Goal: Task Accomplishment & Management: Manage account settings

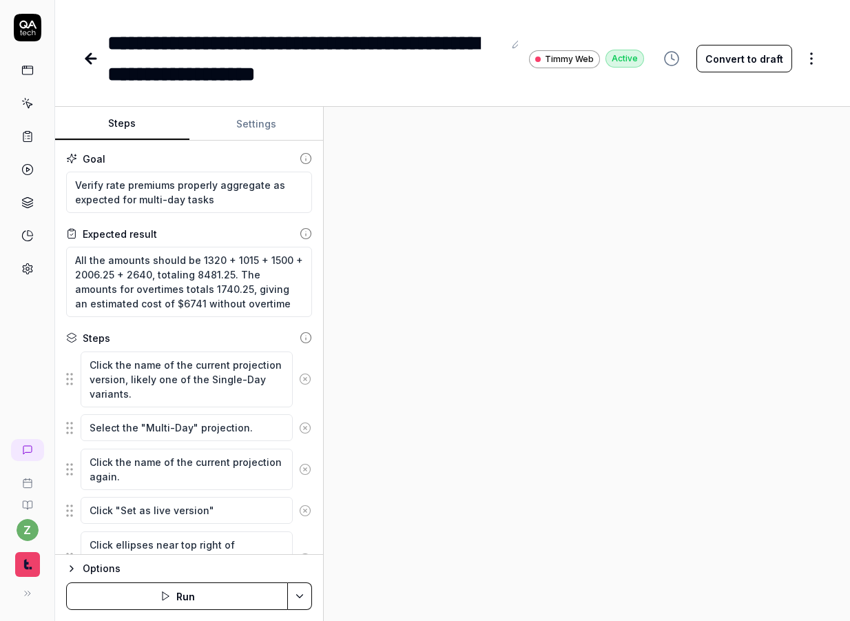
click at [39, 32] on icon at bounding box center [28, 28] width 28 height 28
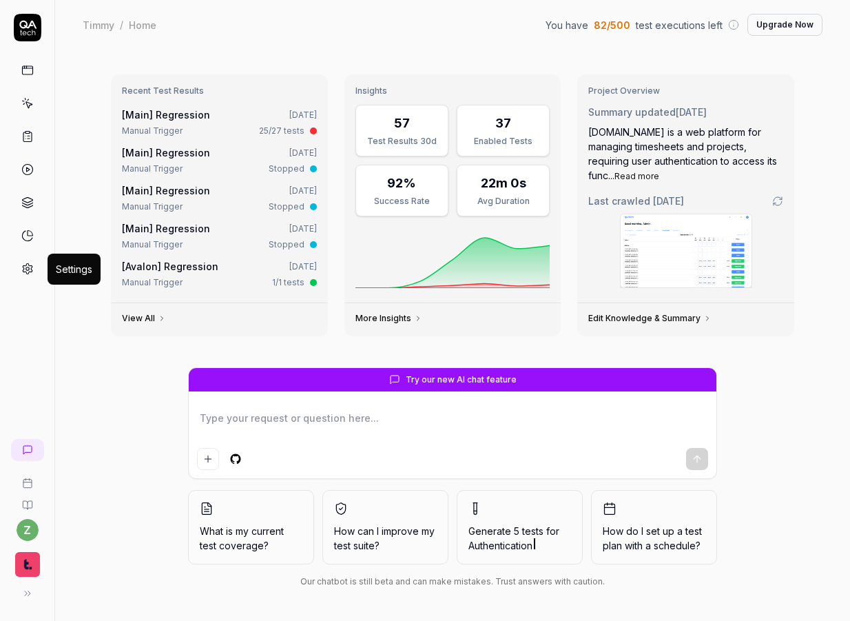
click at [32, 267] on icon at bounding box center [27, 269] width 12 height 12
click at [29, 273] on icon at bounding box center [27, 269] width 12 height 12
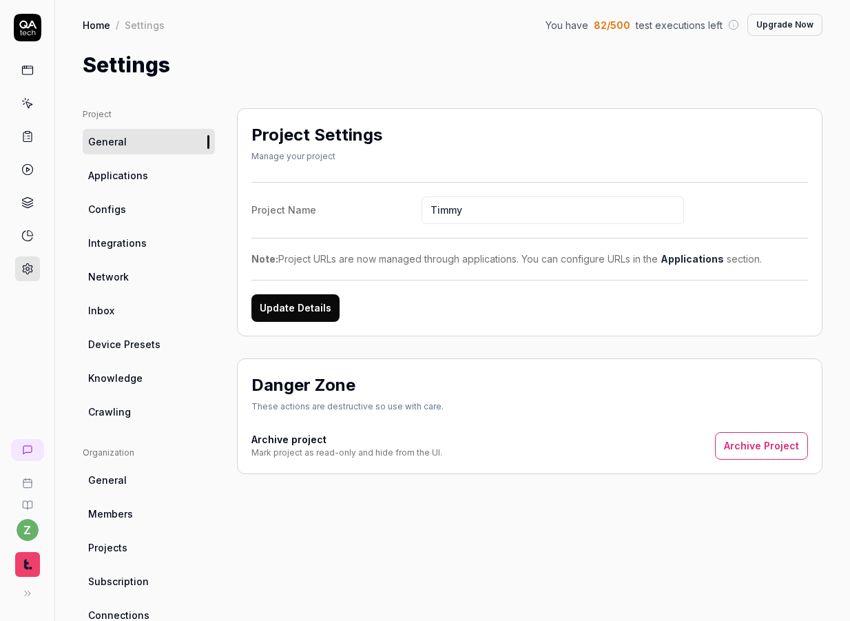
click at [124, 367] on link "Knowledge" at bounding box center [149, 377] width 132 height 25
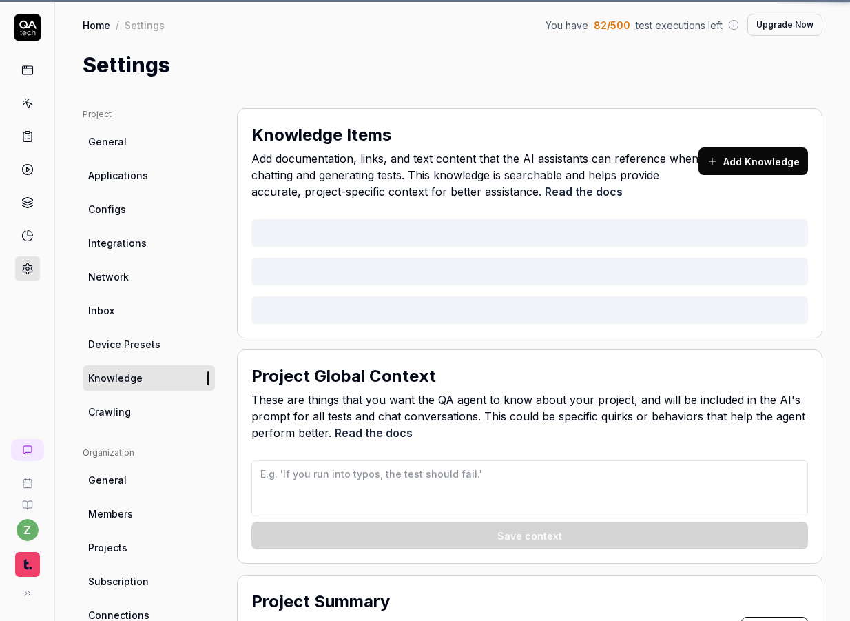
type textarea "*"
type textarea "If you see any filtering on results that were not part of the current test case…"
